Goal: Task Accomplishment & Management: Complete application form

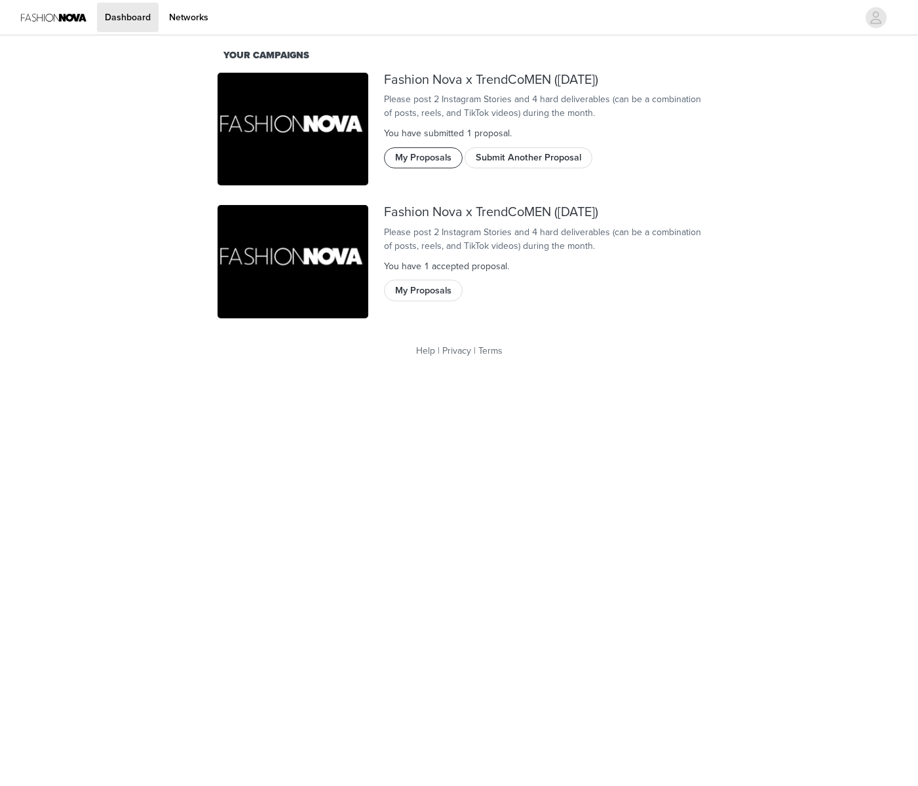
click at [437, 168] on button "My Proposals" at bounding box center [423, 157] width 79 height 21
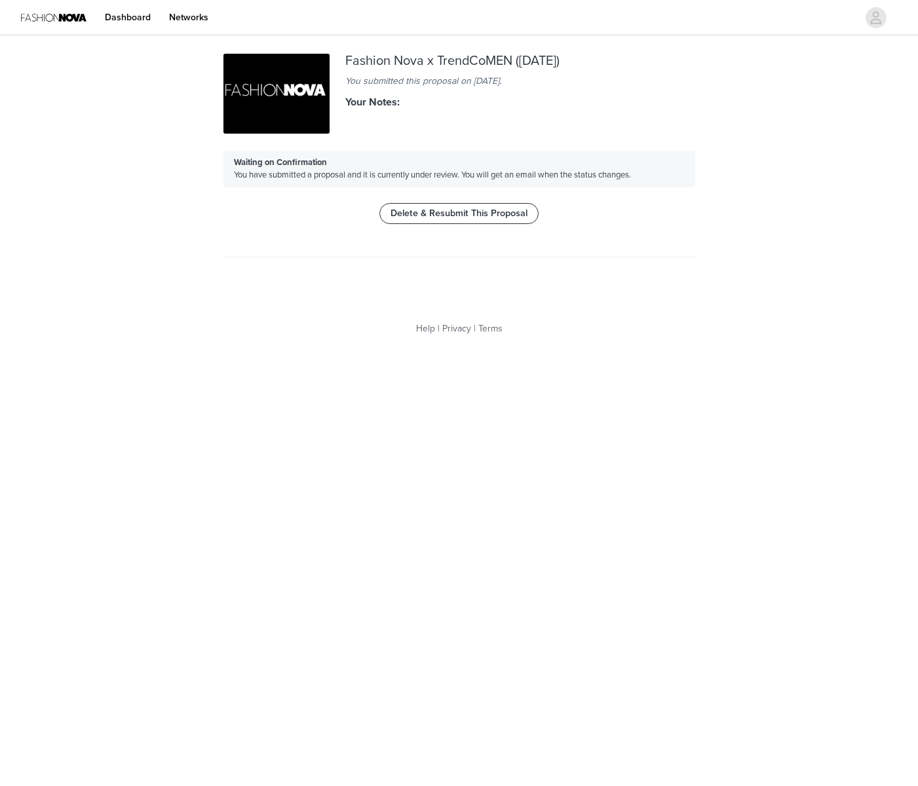
click at [493, 217] on button "Delete & Resubmit This Proposal" at bounding box center [458, 213] width 159 height 21
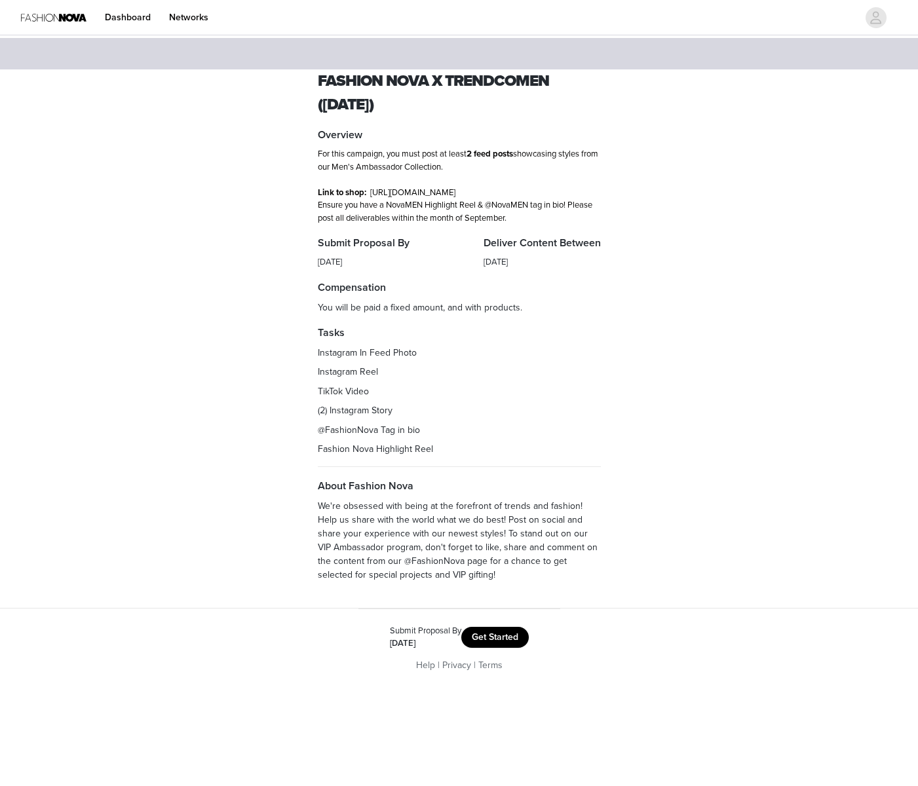
click at [498, 648] on button "Get Started" at bounding box center [494, 637] width 67 height 21
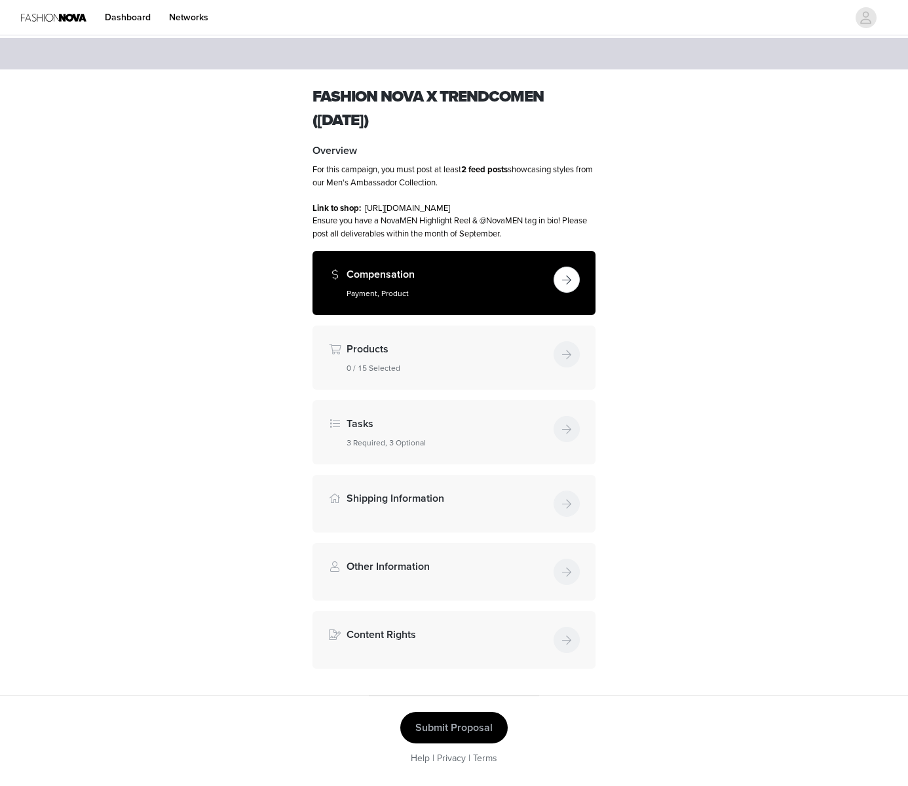
click at [566, 291] on button "button" at bounding box center [566, 280] width 26 height 26
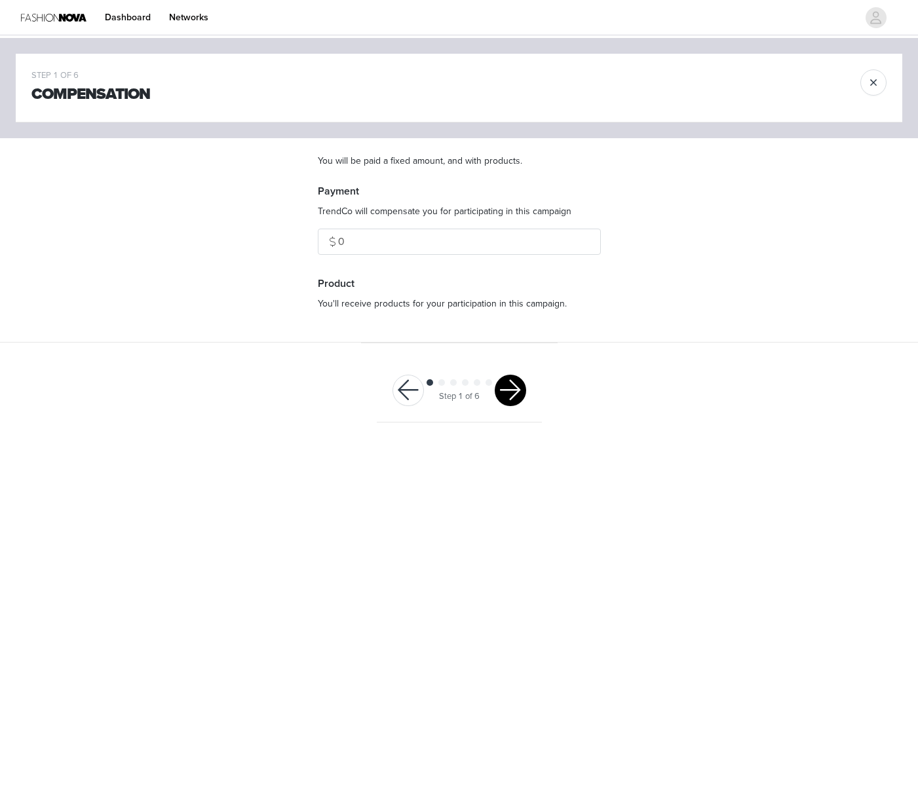
click at [530, 385] on div "Step 1 of 6" at bounding box center [459, 391] width 165 height 64
click at [515, 394] on button "button" at bounding box center [509, 390] width 31 height 31
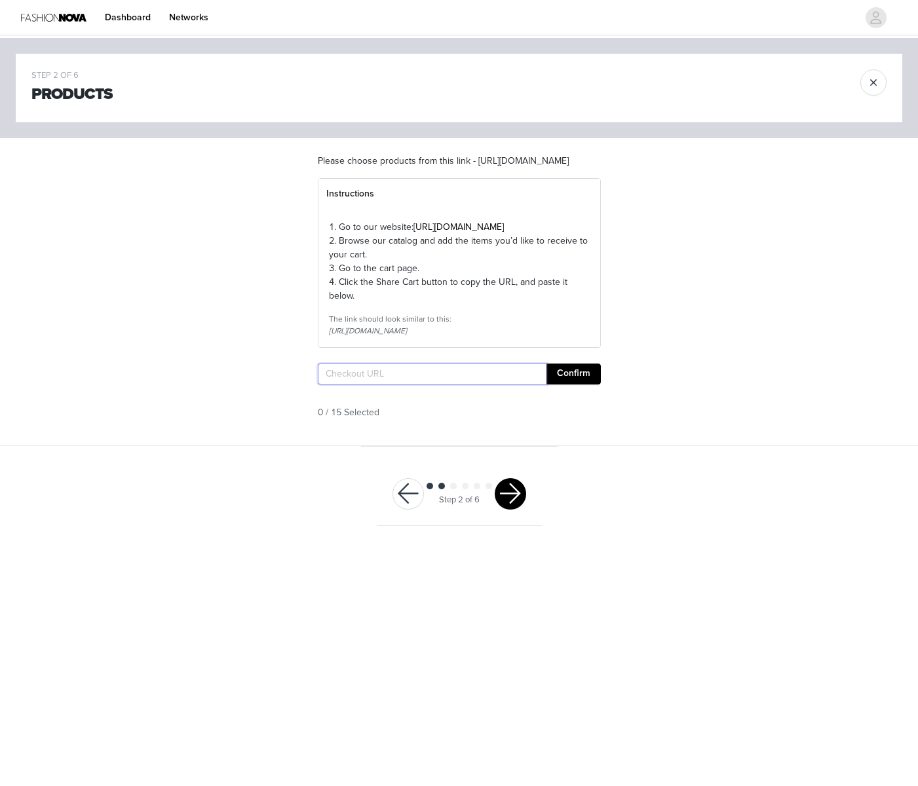
click at [390, 384] on input "text" at bounding box center [432, 373] width 229 height 21
click at [394, 384] on input "text" at bounding box center [432, 373] width 229 height 21
paste input "https://www.fashionnova.com/pages/shared-cart/39287891787900:1,39292418261116:1…"
type input "https://www.fashionnova.com/pages/shared-cart/39287891787900:1,39292418261116:1…"
click at [579, 384] on button "Confirm" at bounding box center [573, 373] width 54 height 21
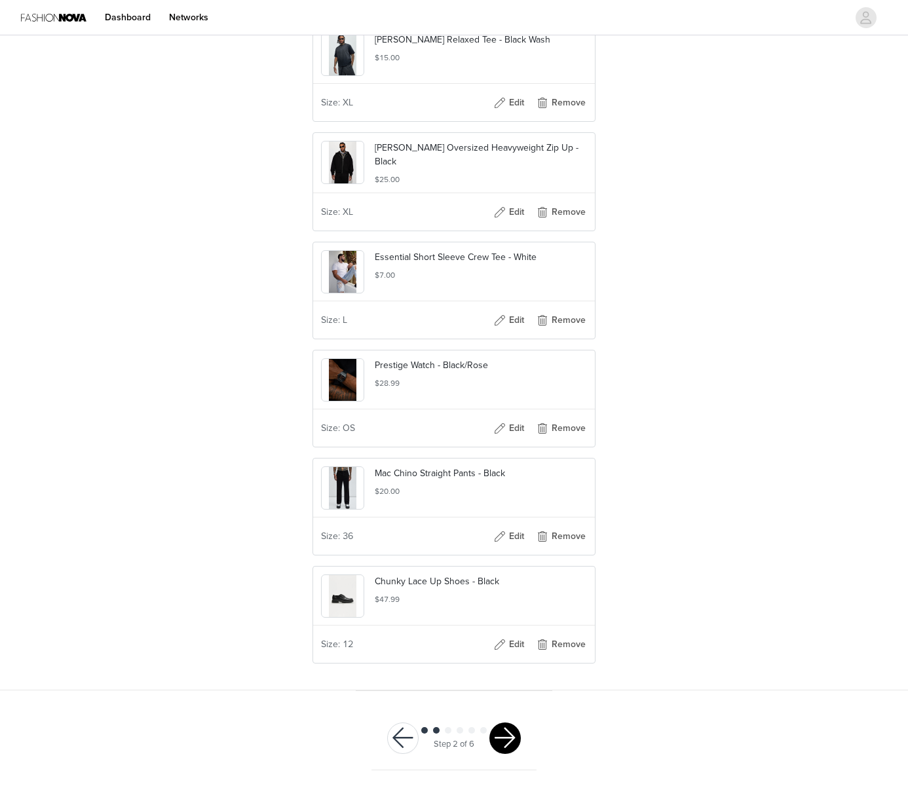
click at [508, 741] on button "button" at bounding box center [504, 737] width 31 height 31
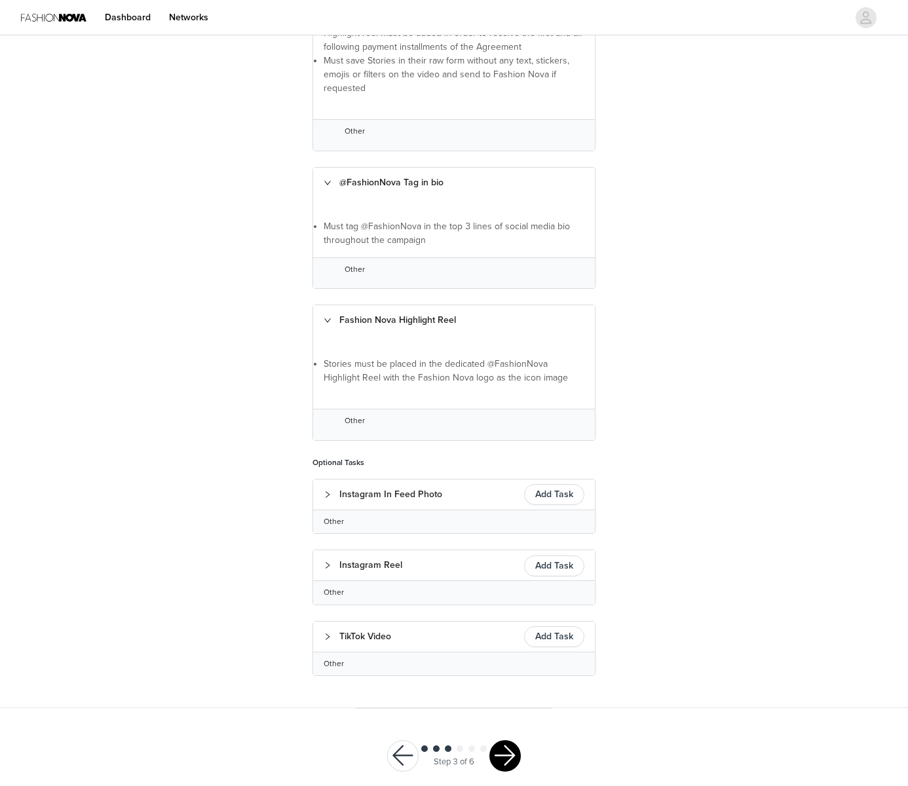
scroll to position [521, 0]
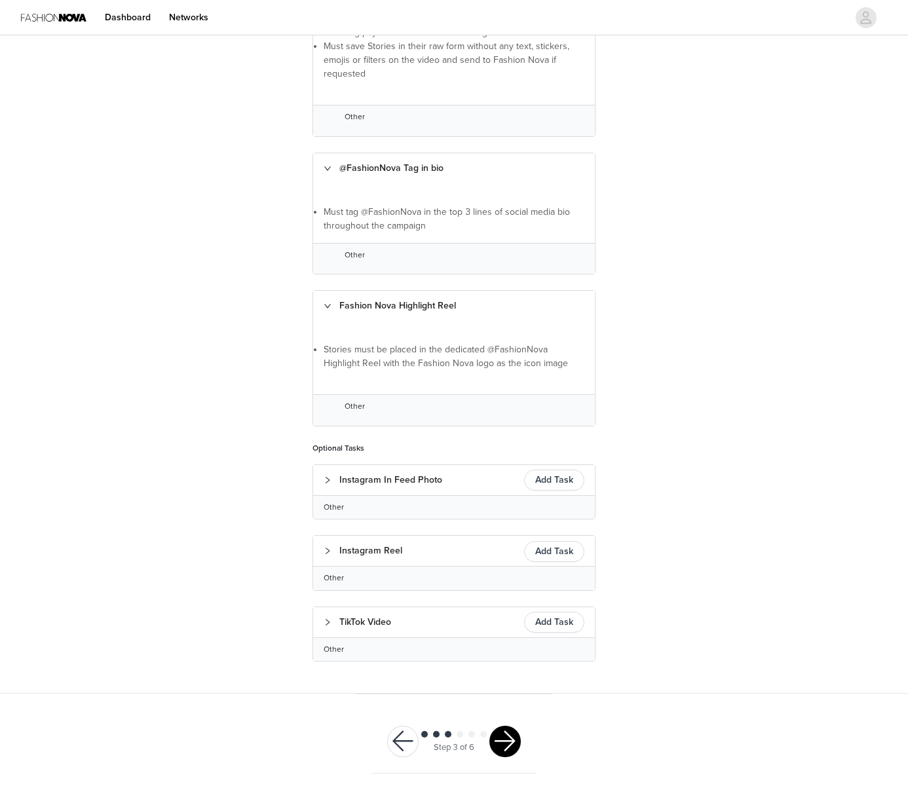
click at [506, 745] on button "button" at bounding box center [504, 741] width 31 height 31
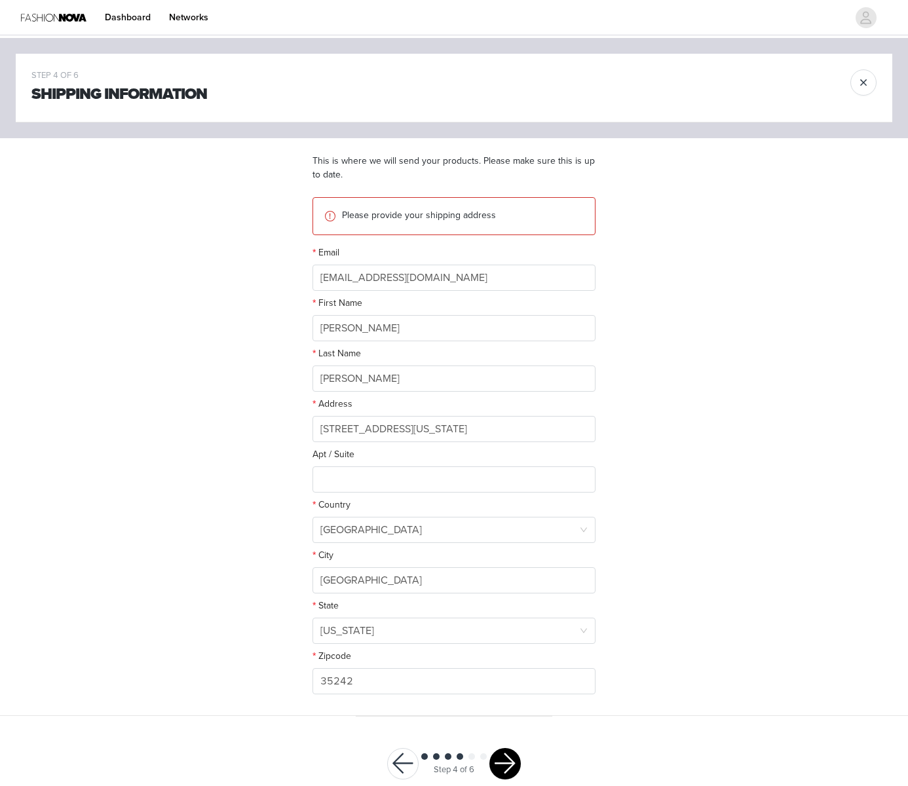
click at [506, 755] on button "button" at bounding box center [504, 763] width 31 height 31
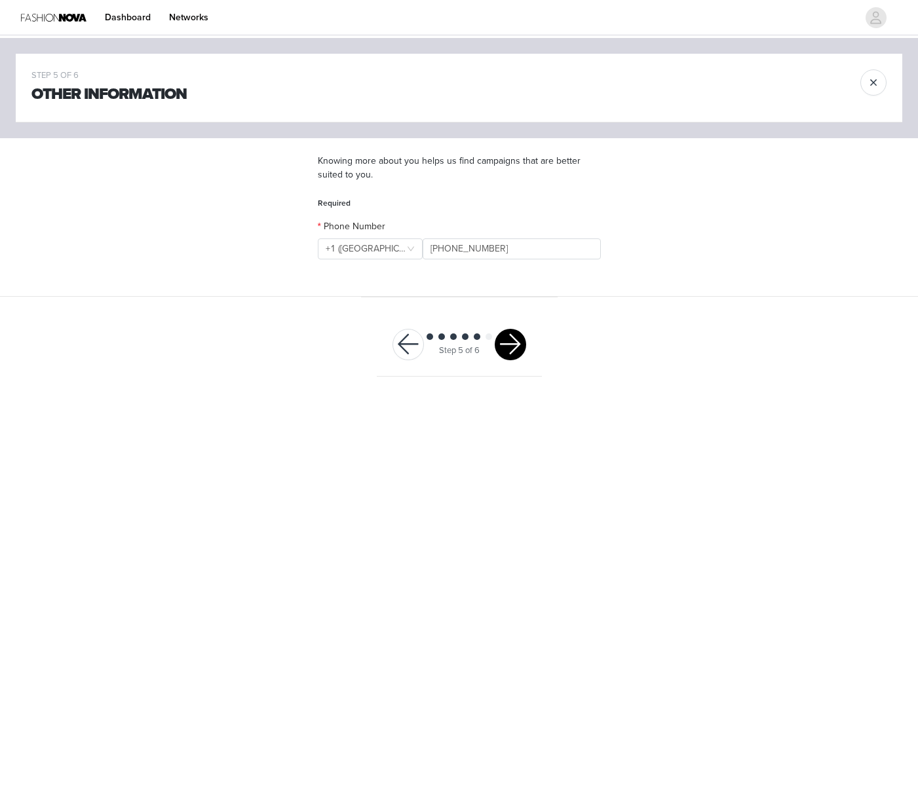
click at [514, 348] on button "button" at bounding box center [509, 344] width 31 height 31
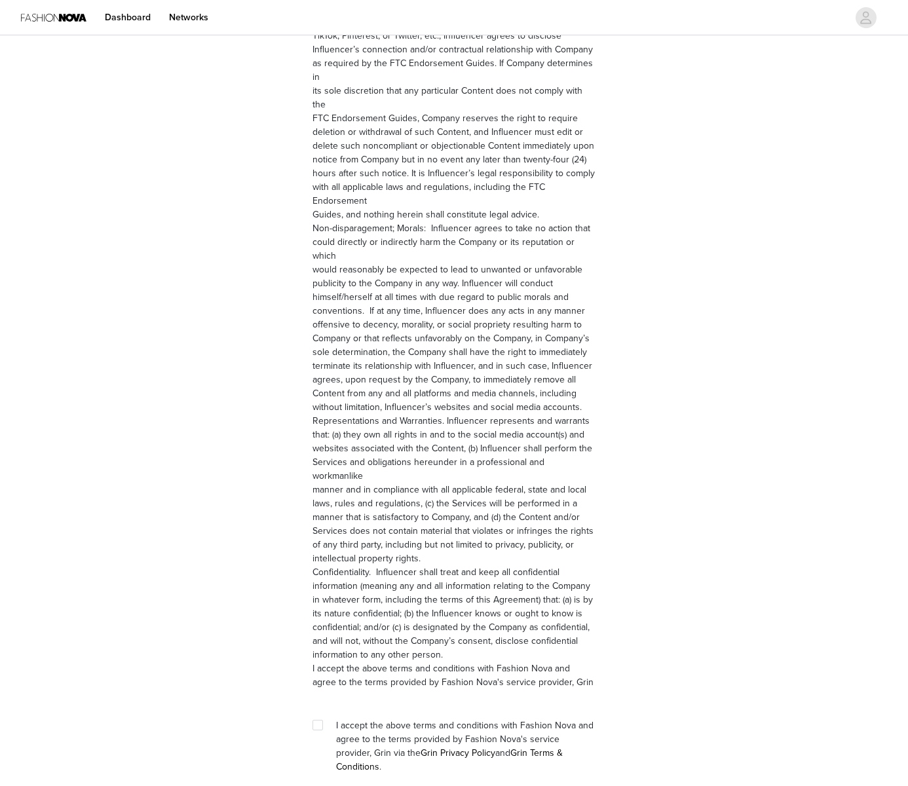
scroll to position [1533, 0]
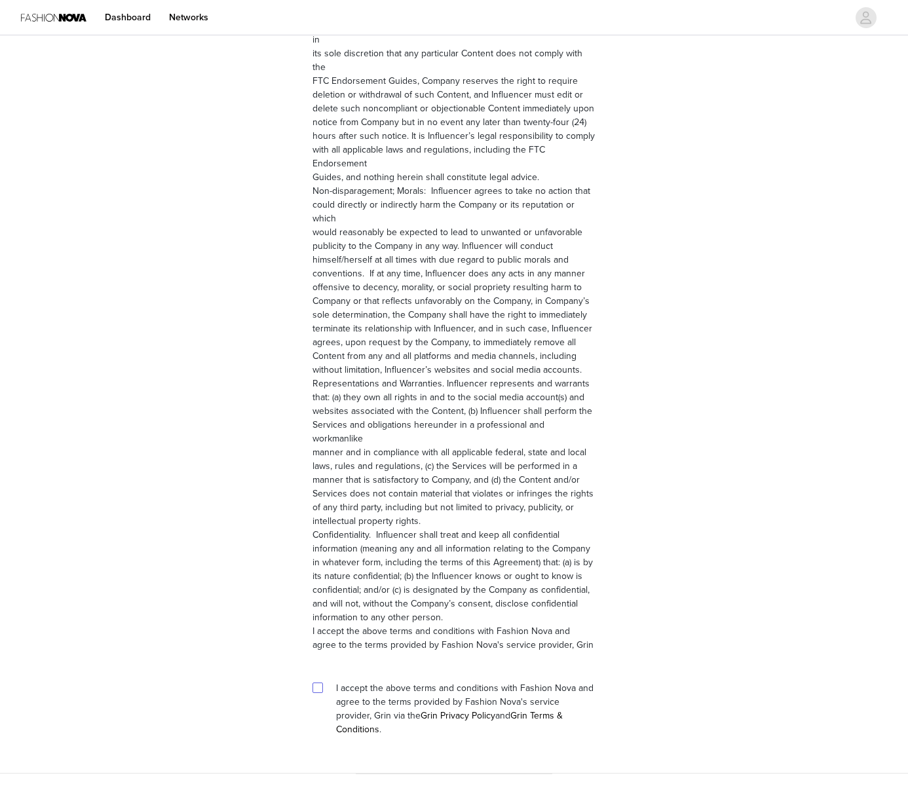
click at [318, 682] on input "checkbox" at bounding box center [316, 686] width 9 height 9
checkbox input "true"
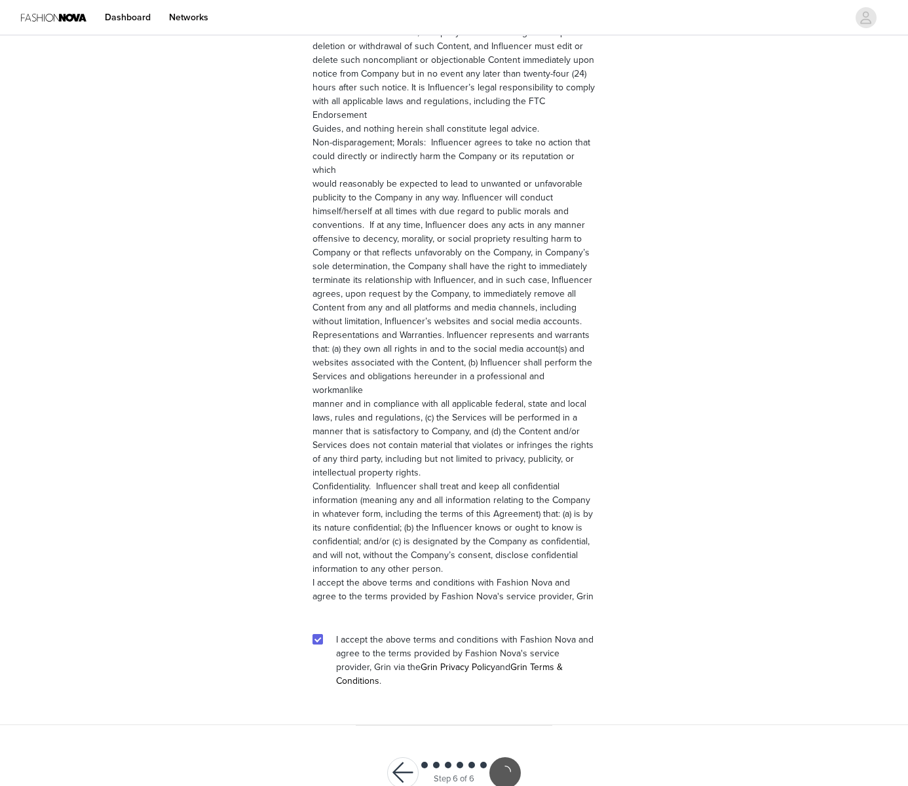
scroll to position [1485, 0]
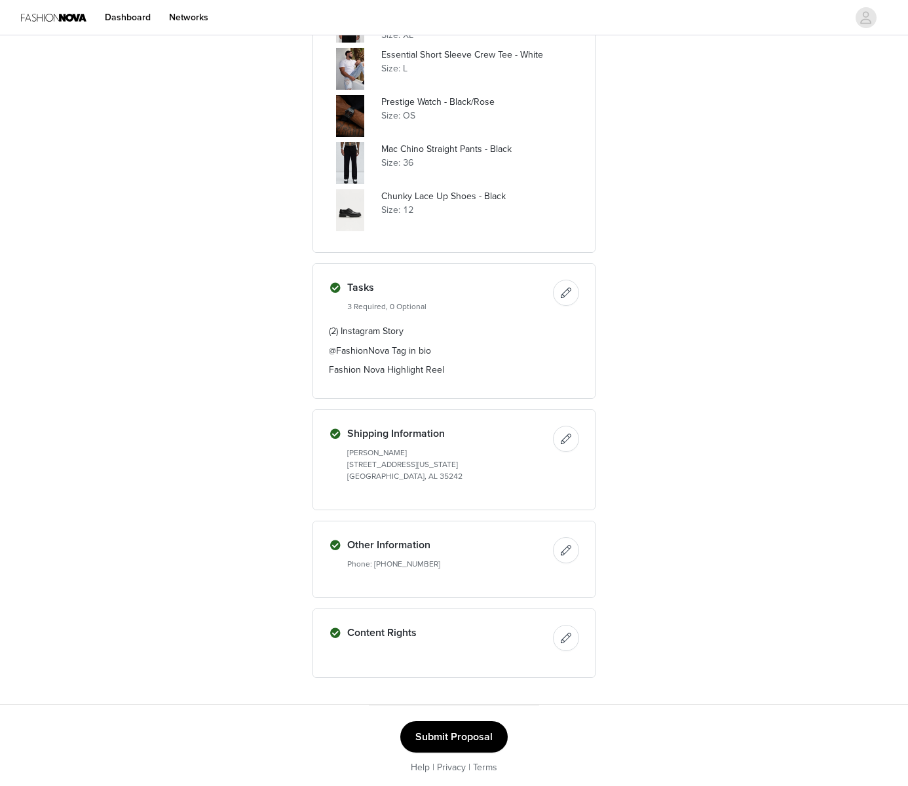
scroll to position [885, 0]
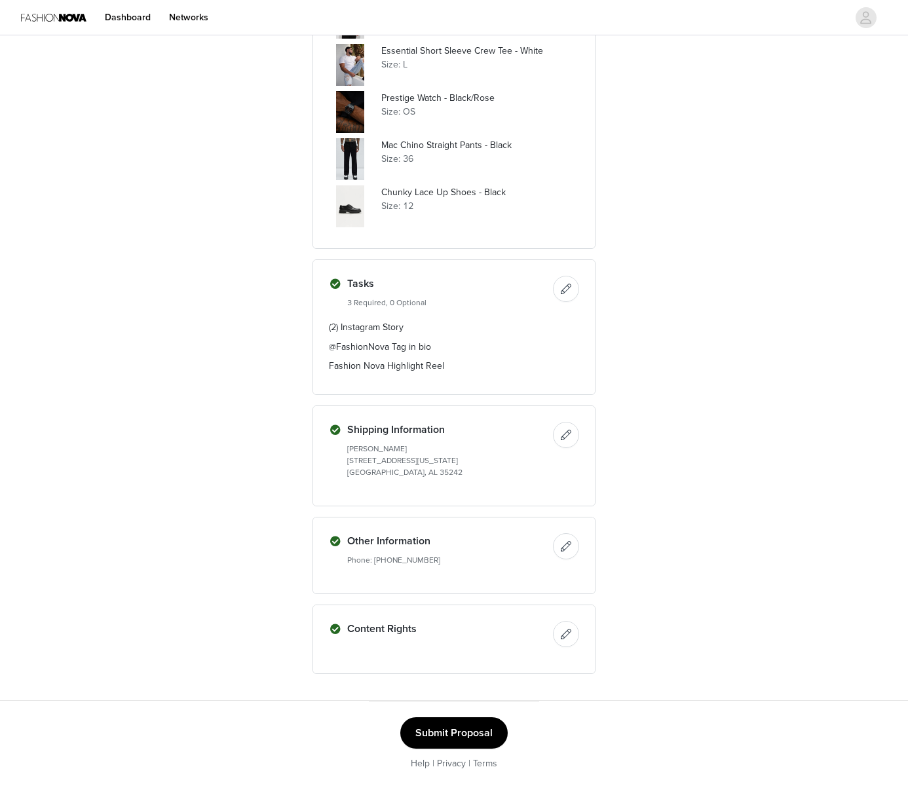
click at [475, 729] on button "Submit Proposal" at bounding box center [453, 732] width 107 height 31
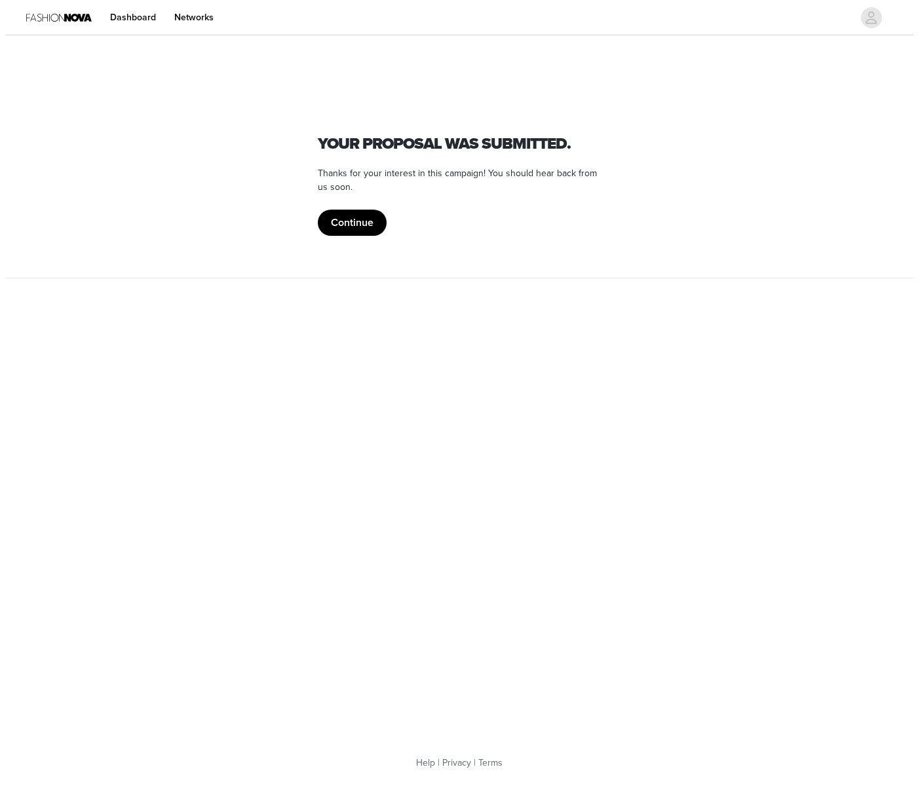
scroll to position [0, 0]
click at [360, 212] on button "Continue" at bounding box center [352, 223] width 69 height 26
